Goal: Task Accomplishment & Management: Manage account settings

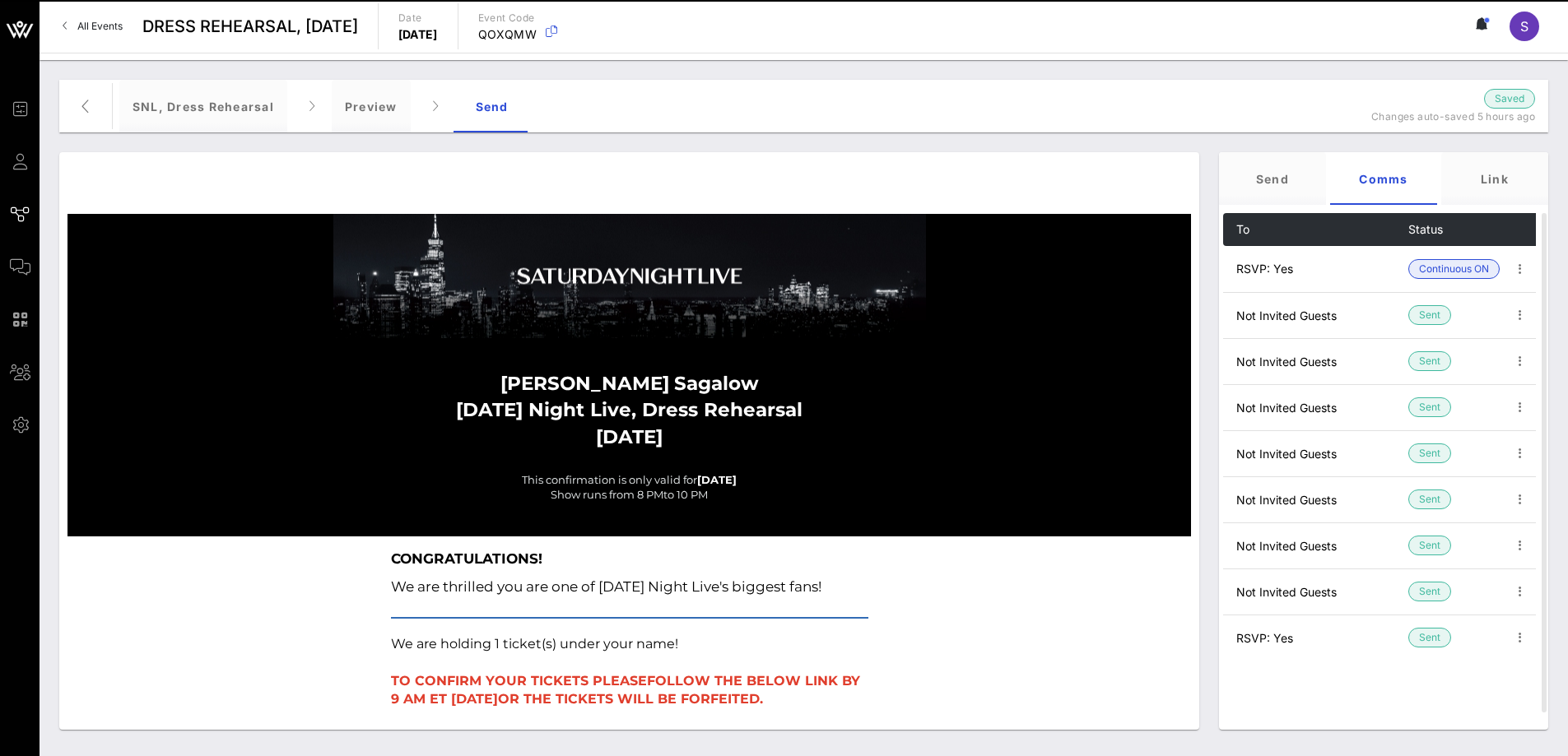
scroll to position [2080, 0]
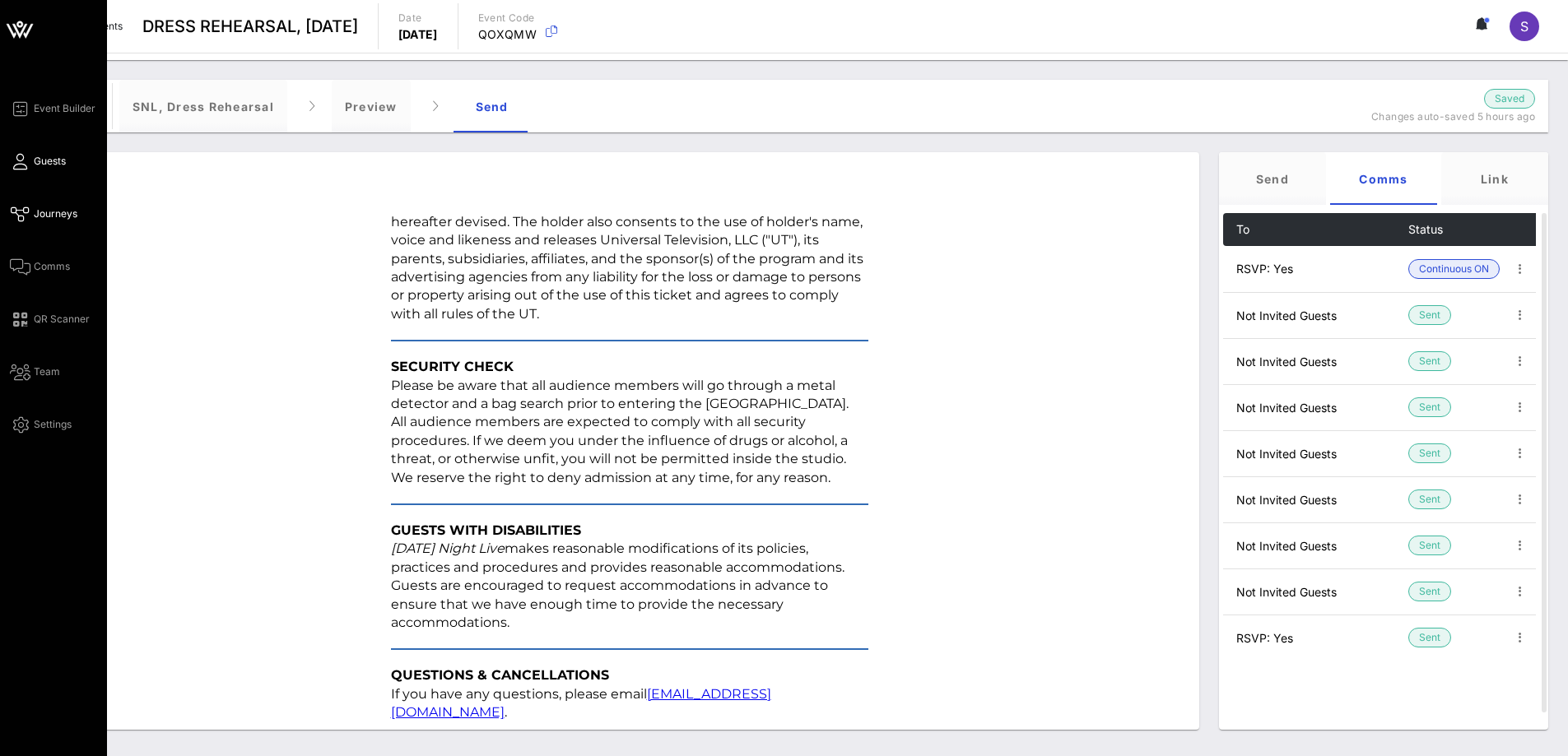
click at [28, 164] on link "Guests" at bounding box center [37, 161] width 56 height 19
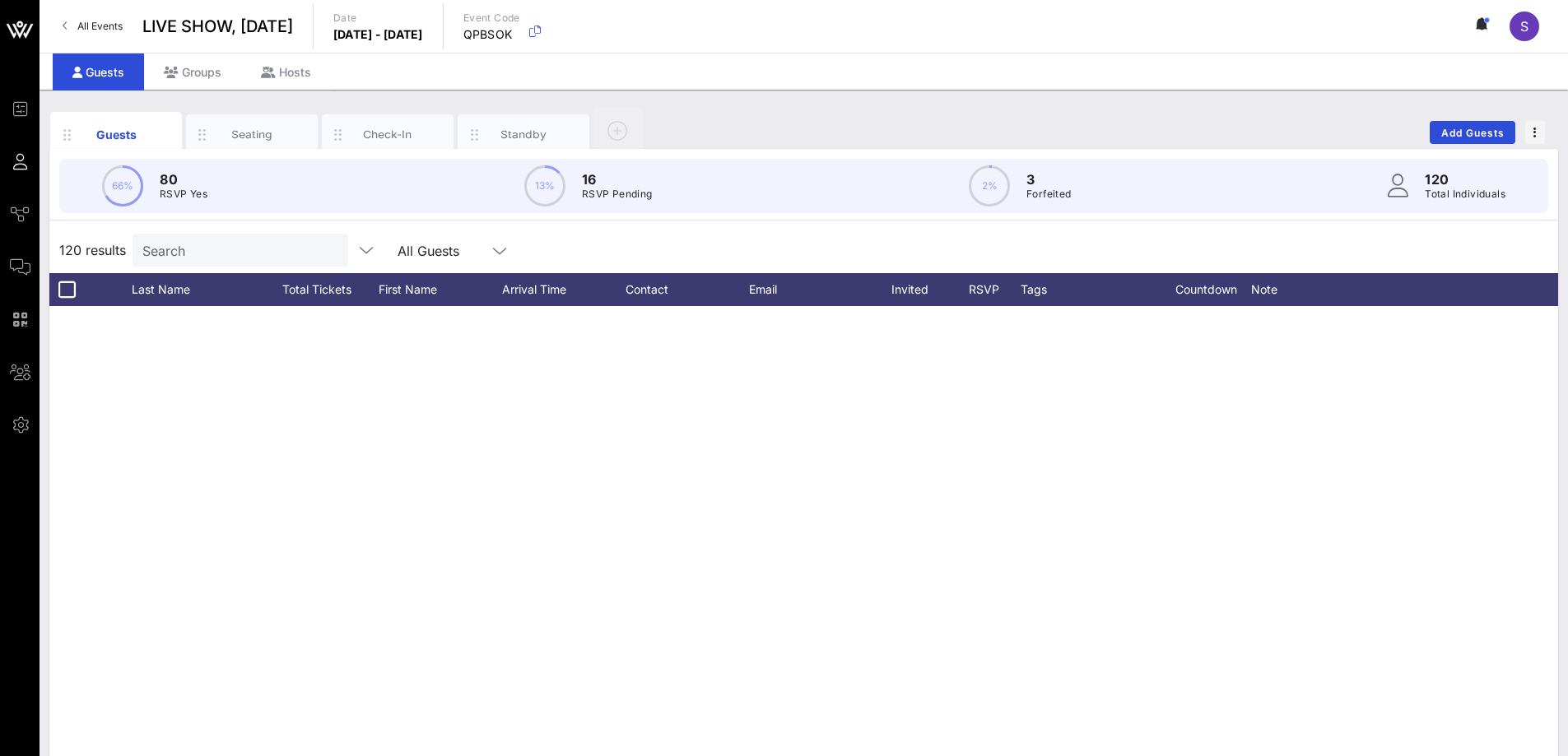
scroll to position [4790, 0]
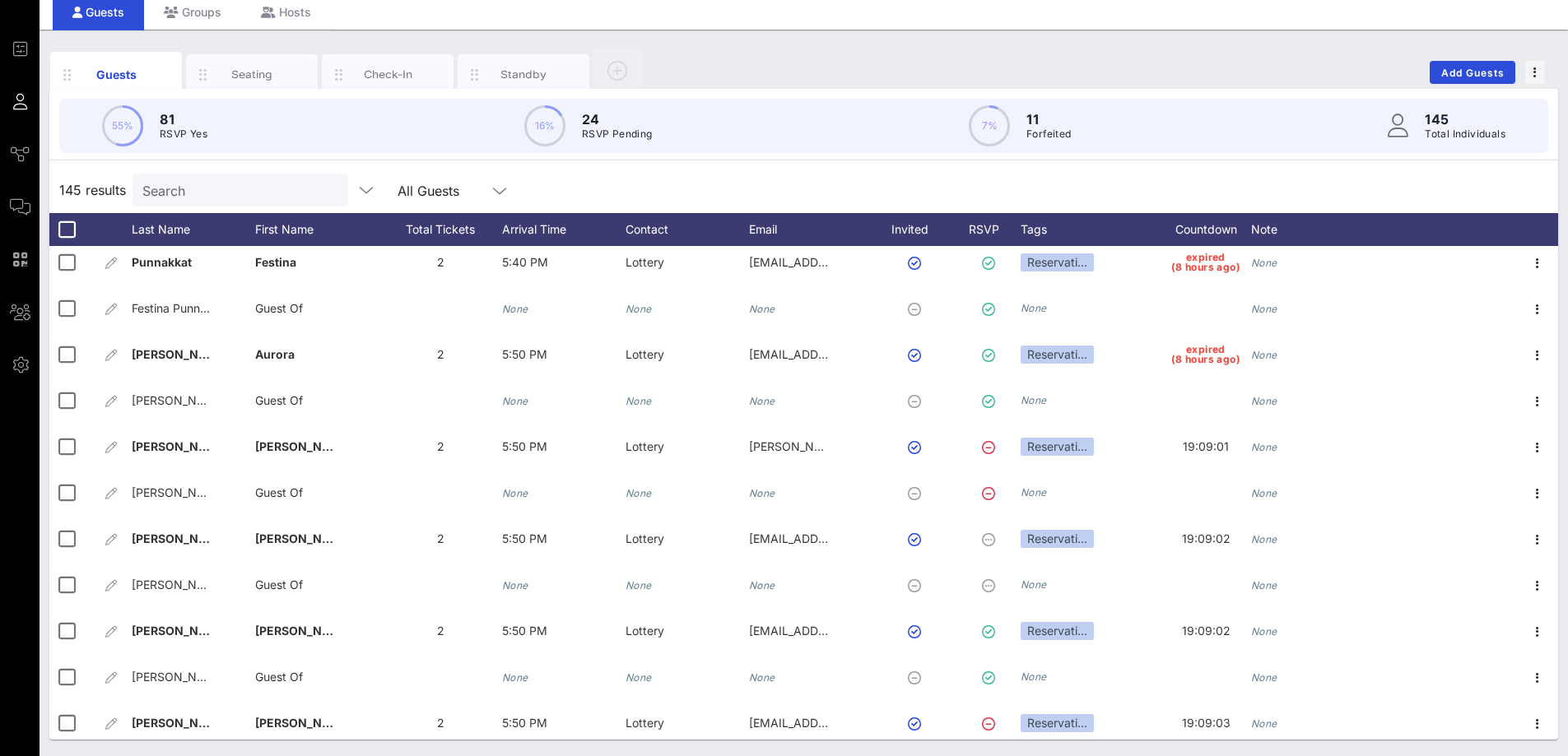
scroll to position [6190, 0]
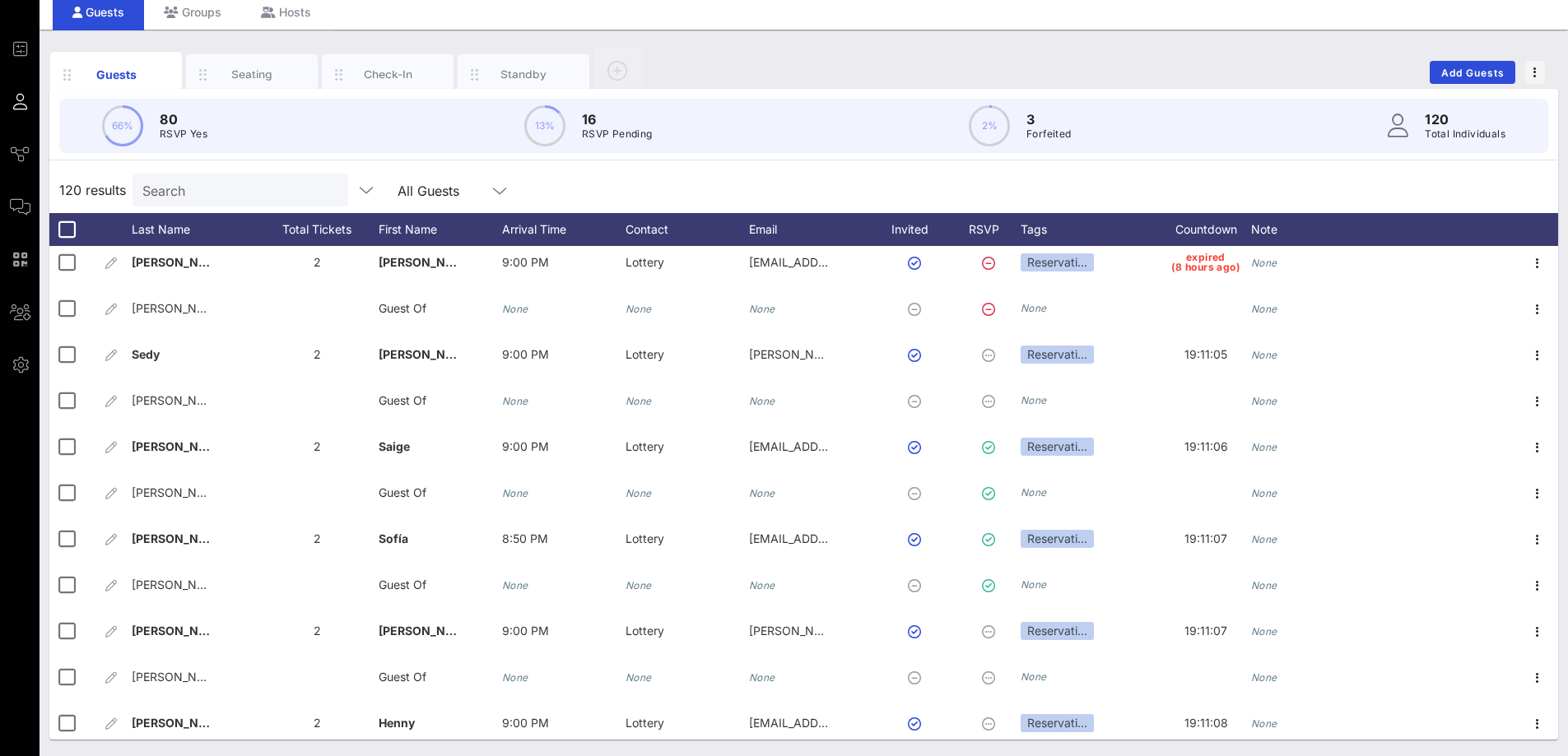
scroll to position [5037, 0]
